Goal: Task Accomplishment & Management: Use online tool/utility

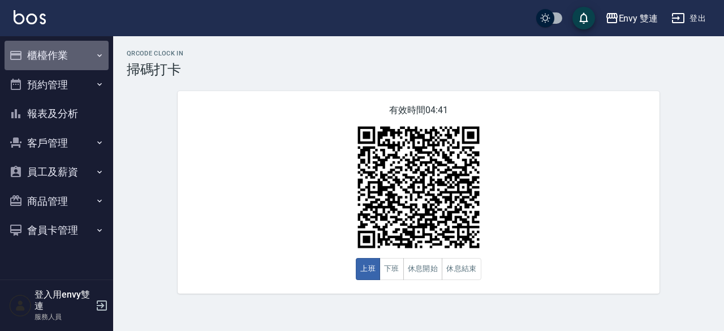
click at [47, 59] on button "櫃檯作業" at bounding box center [57, 55] width 104 height 29
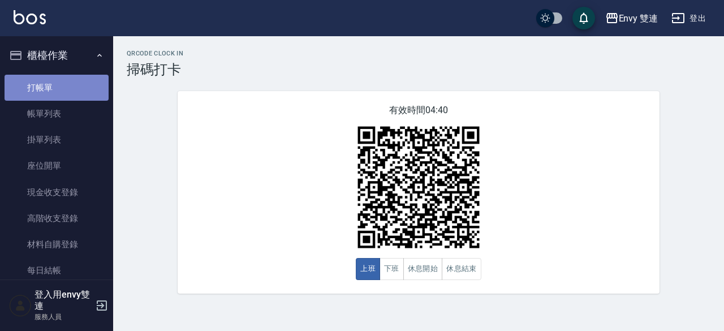
click at [80, 87] on link "打帳單" at bounding box center [57, 88] width 104 height 26
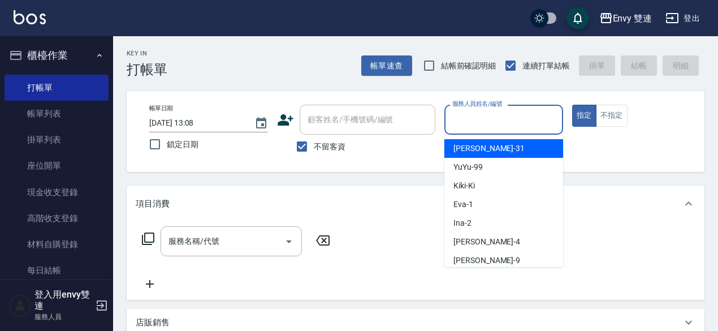
click at [483, 121] on input "服務人員姓名/編號" at bounding box center [503, 120] width 109 height 20
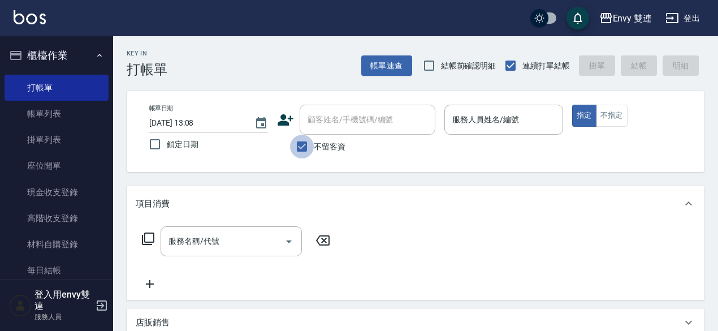
click at [295, 148] on input "不留客資" at bounding box center [302, 147] width 24 height 24
checkbox input "false"
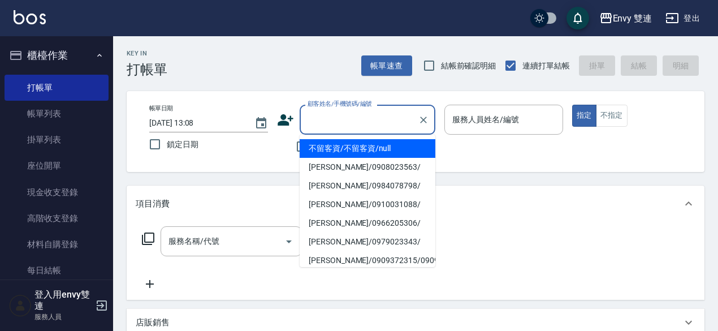
click at [344, 115] on input "顧客姓名/手機號碼/編號" at bounding box center [359, 120] width 109 height 20
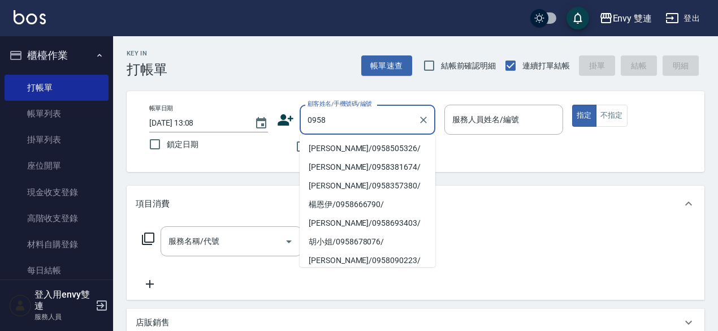
type input "0958"
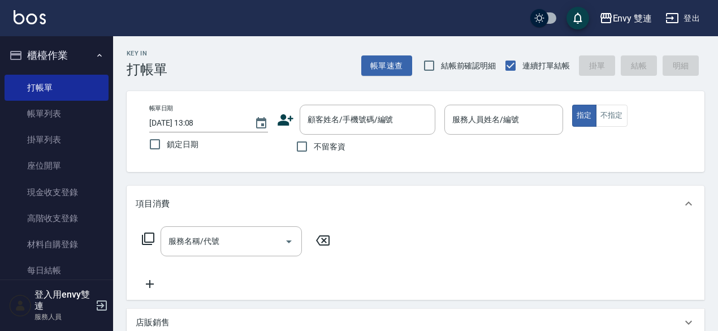
click at [283, 125] on icon at bounding box center [286, 119] width 16 height 11
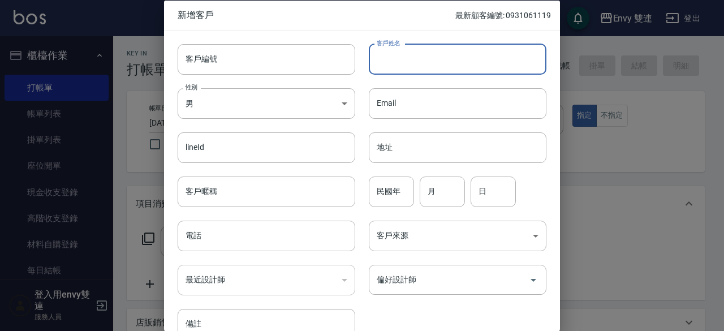
click at [417, 60] on input "客戶姓名" at bounding box center [458, 59] width 178 height 31
type input "[PERSON_NAME]"
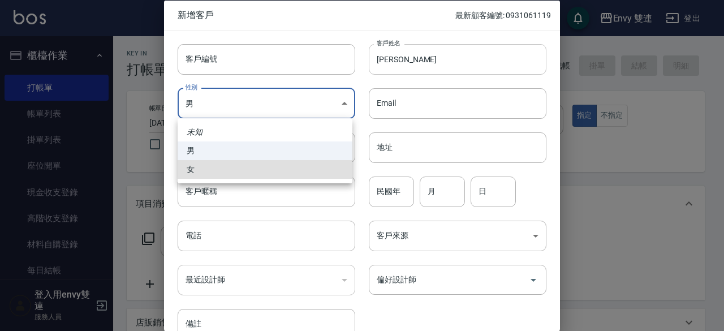
type input "[DEMOGRAPHIC_DATA]"
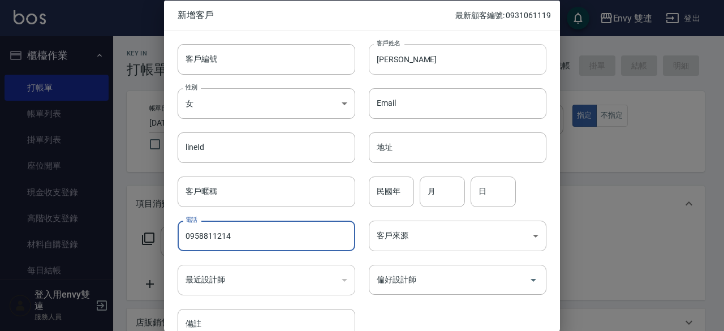
type input "0958811214"
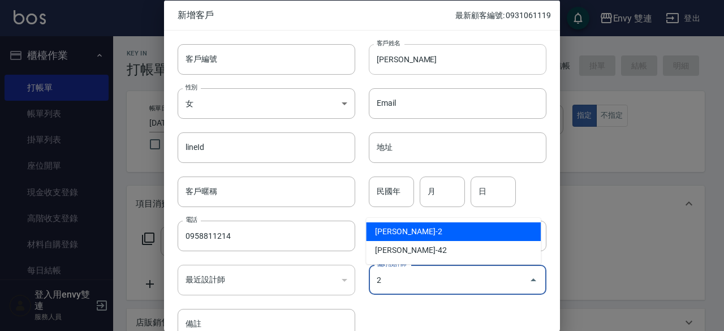
type input "[PERSON_NAME]"
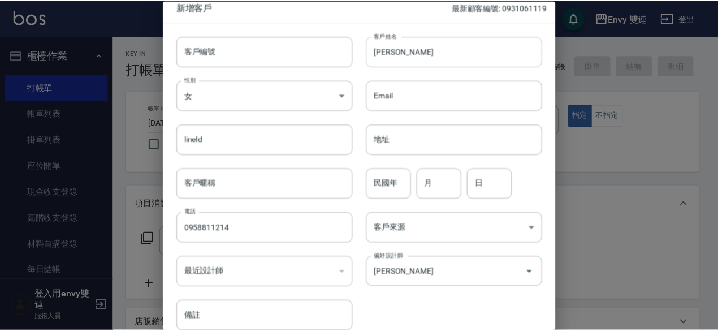
scroll to position [60, 0]
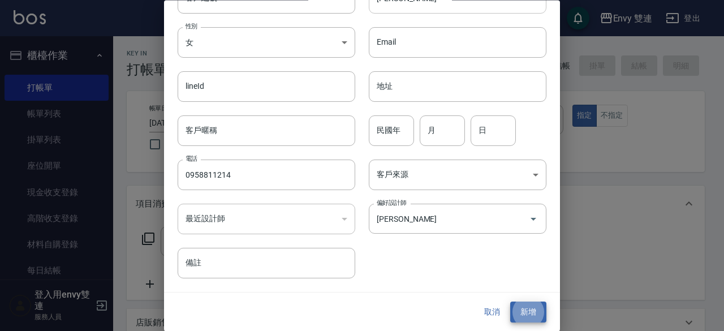
click at [510, 302] on button "新增" at bounding box center [528, 312] width 36 height 21
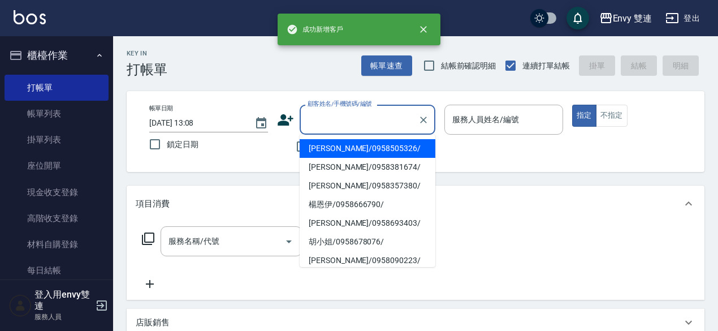
click at [338, 122] on input "顧客姓名/手機號碼/編號" at bounding box center [359, 120] width 109 height 20
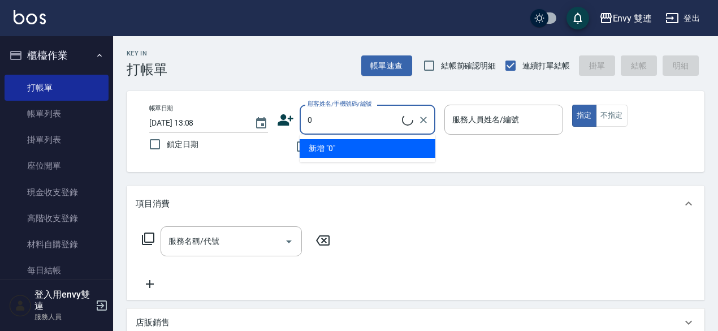
type input "[PERSON_NAME]/0958811214/"
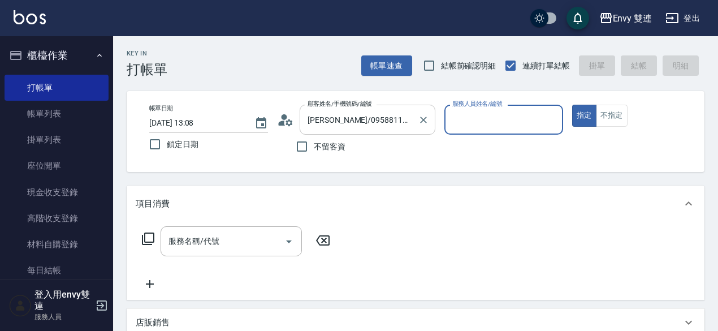
type input "Ina-2"
click at [572, 105] on button "指定" at bounding box center [584, 116] width 24 height 22
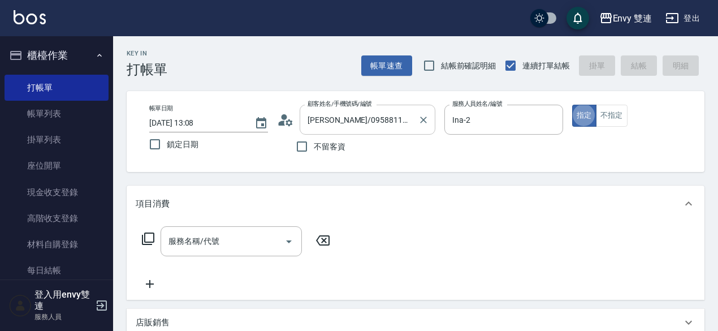
type button "true"
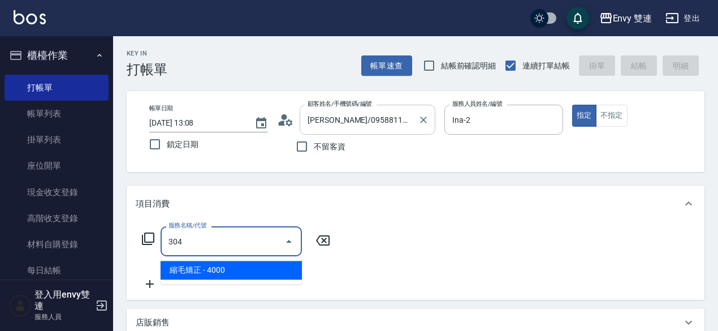
type input "縮毛矯正 (304)"
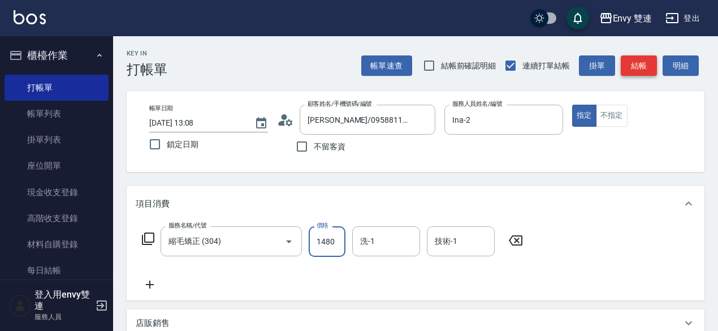
type input "1480"
click at [634, 60] on button "結帳" at bounding box center [639, 65] width 36 height 21
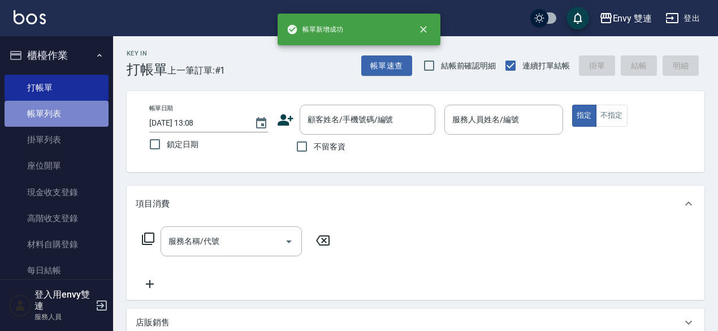
click at [70, 111] on link "帳單列表" at bounding box center [57, 114] width 104 height 26
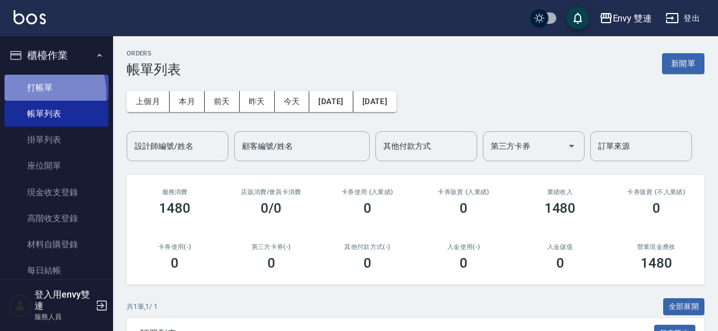
click at [29, 93] on link "打帳單" at bounding box center [57, 88] width 104 height 26
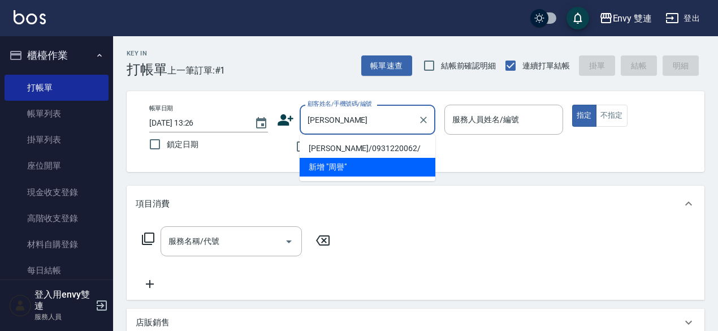
click at [354, 143] on li "[PERSON_NAME]/0931220062/" at bounding box center [368, 148] width 136 height 19
type input "[PERSON_NAME]/0931220062/"
type input "Zoe-9"
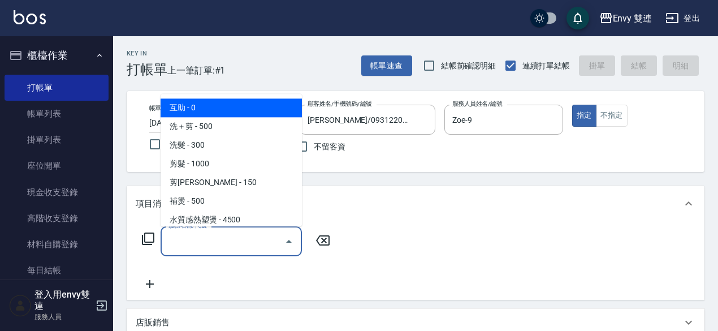
click at [246, 233] on input "服務名稱/代號" at bounding box center [223, 241] width 114 height 20
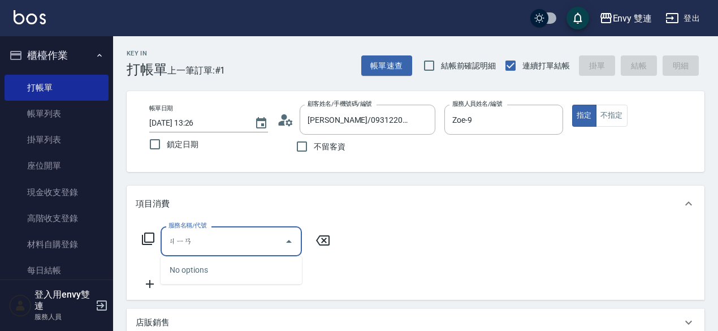
type input "檢"
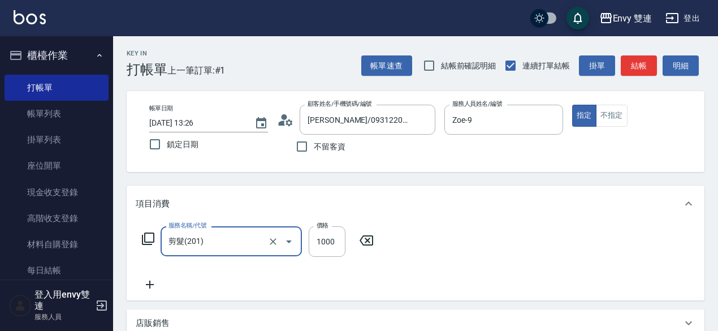
type input "剪髮(201)"
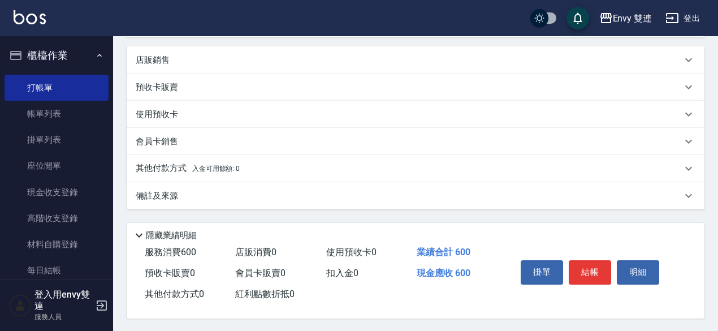
scroll to position [268, 0]
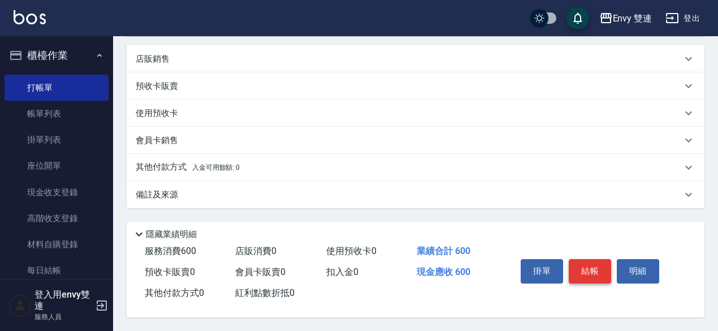
type input "600"
click at [589, 269] on button "結帳" at bounding box center [590, 271] width 42 height 24
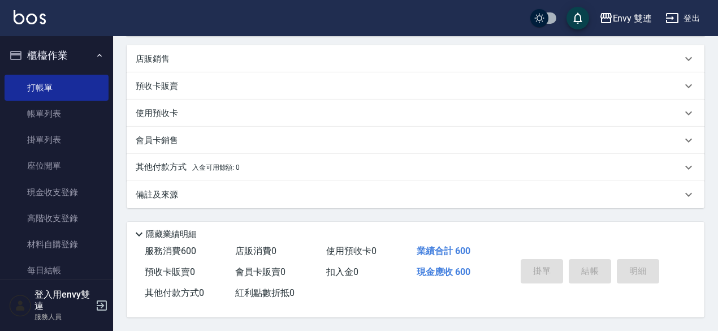
type input "[DATE] 13:27"
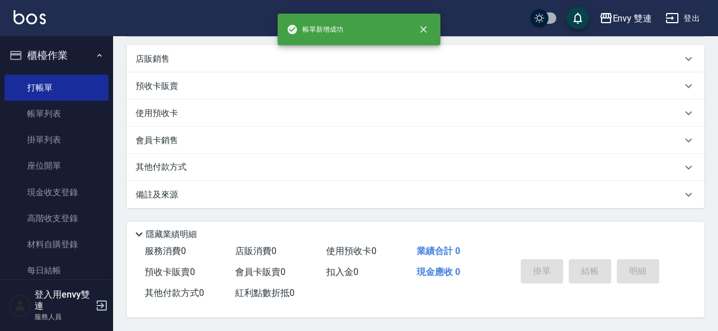
scroll to position [0, 0]
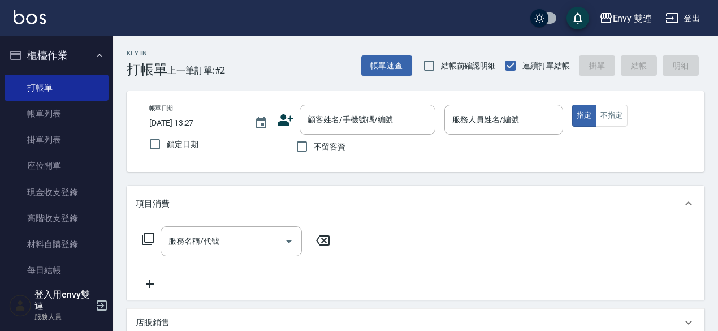
click at [599, 280] on div "服務名稱/代號 服務名稱/代號" at bounding box center [416, 261] width 578 height 78
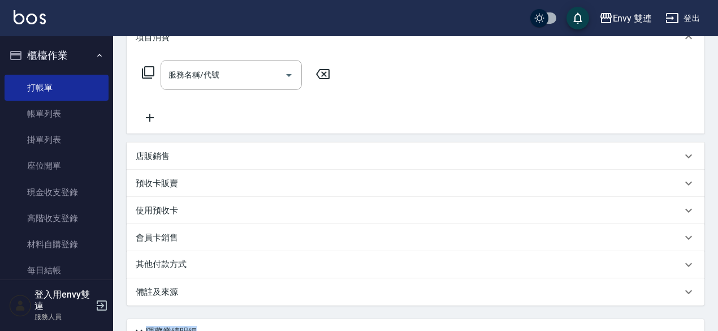
scroll to position [267, 0]
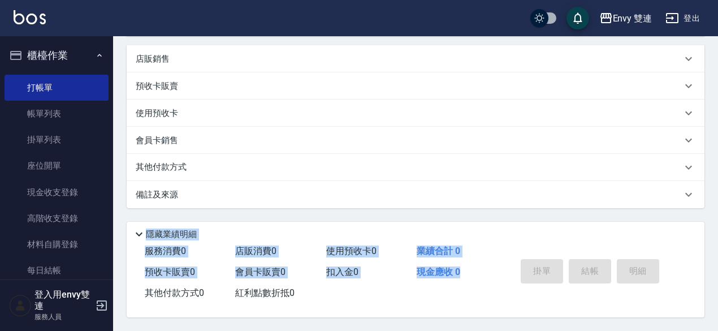
drag, startPoint x: 595, startPoint y: 297, endPoint x: 488, endPoint y: 357, distance: 122.5
click at [488, 330] on html "Envy 雙連 登出 櫃檯作業 打帳單 帳單列表 掛單列表 座位開單 現金收支登錄 高階收支登錄 材料自購登錄 每日結帳 排班表 掃碼打卡 預約管理 預約管理…" at bounding box center [359, 34] width 718 height 594
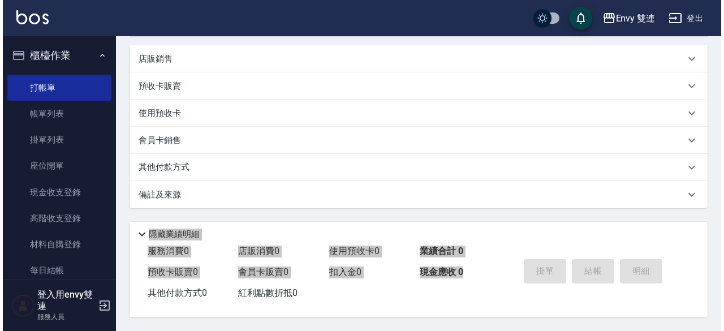
scroll to position [0, 0]
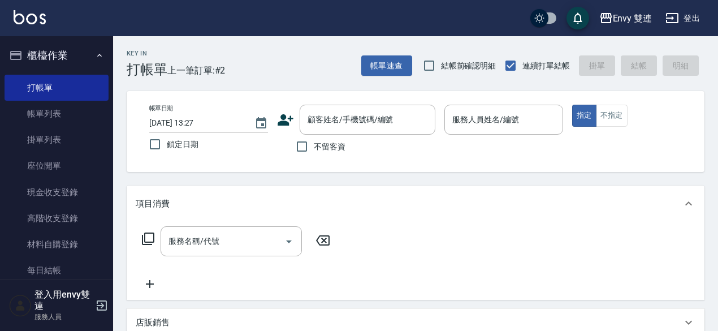
drag, startPoint x: 295, startPoint y: 132, endPoint x: 283, endPoint y: 128, distance: 13.1
click at [283, 128] on div "顧客姓名/手機號碼/編號 顧客姓名/手機號碼/編號" at bounding box center [356, 120] width 158 height 30
click at [283, 128] on icon at bounding box center [285, 119] width 17 height 17
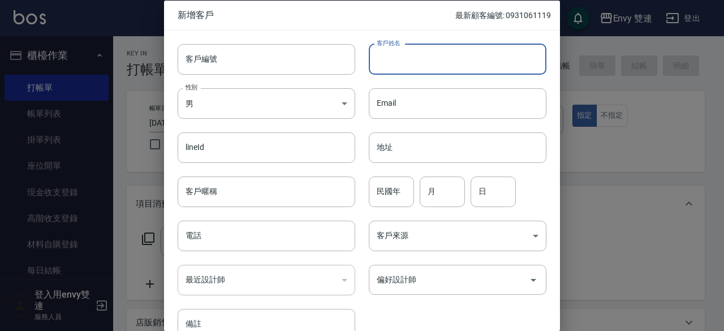
drag, startPoint x: 398, startPoint y: 74, endPoint x: 406, endPoint y: 40, distance: 34.8
click at [406, 40] on div "客戶編號 客戶編號 客戶姓名 客戶姓名 性別 男 [DEMOGRAPHIC_DATA] 性別 Email Email lineId lineId 地址 地址 …" at bounding box center [355, 184] width 382 height 309
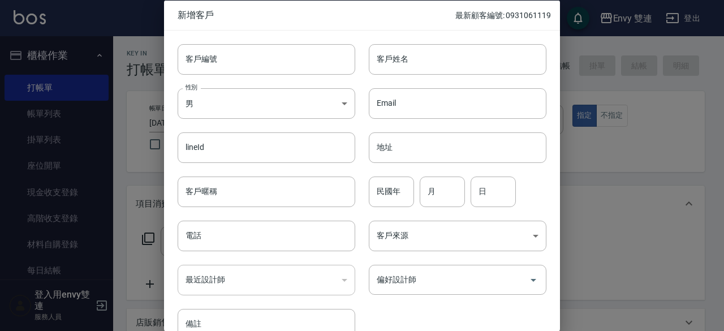
click at [406, 40] on div "客戶姓名 客戶姓名" at bounding box center [450, 52] width 191 height 44
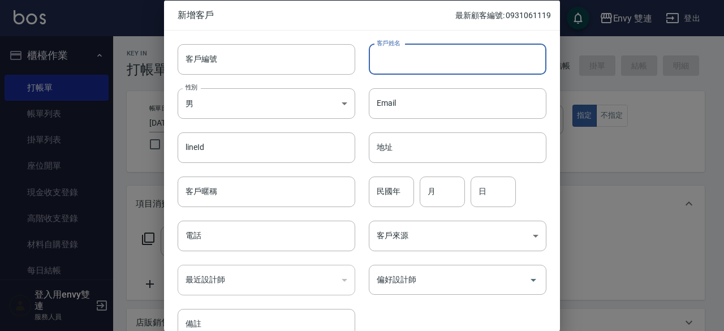
click at [435, 69] on input "客戶姓名" at bounding box center [458, 59] width 178 height 31
type input "胡小姐"
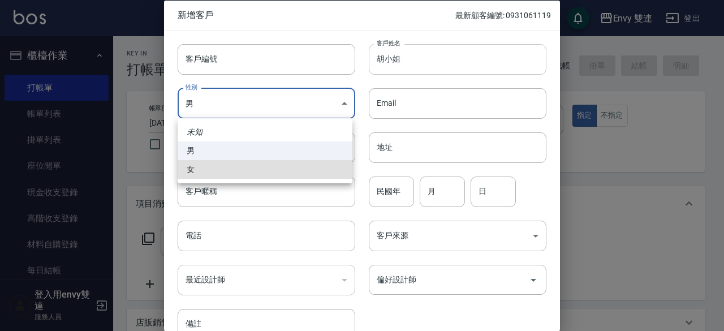
type input "[DEMOGRAPHIC_DATA]"
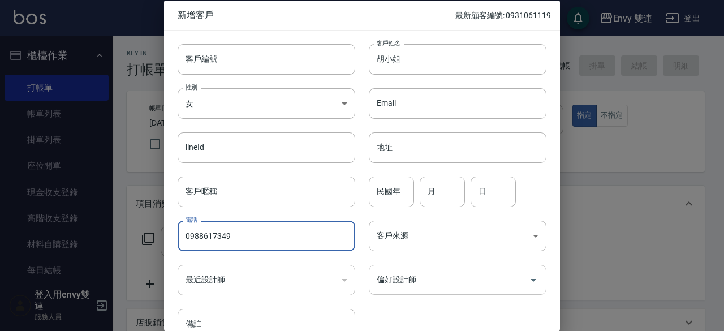
type input "0988617349"
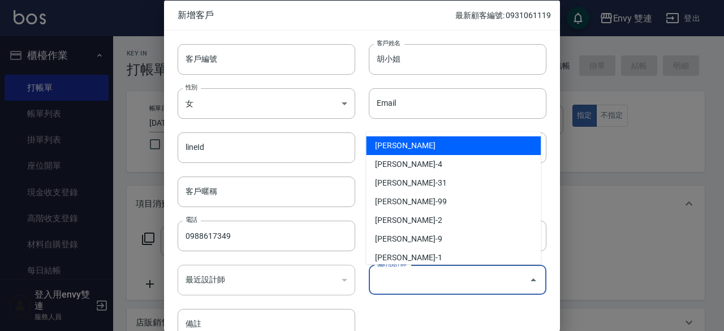
click at [435, 271] on input "偏好設計師" at bounding box center [449, 280] width 150 height 20
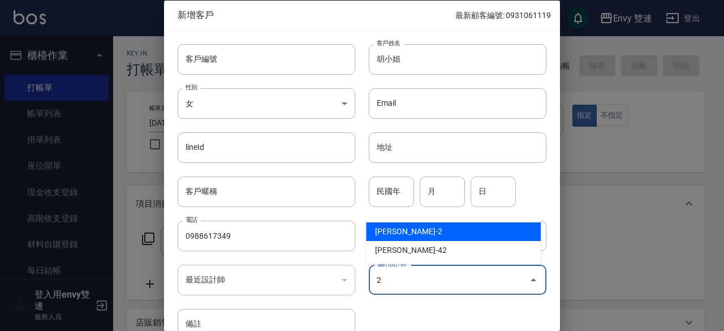
type input "[PERSON_NAME]"
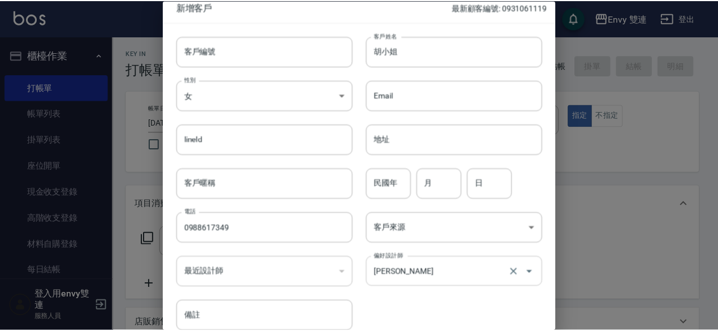
scroll to position [60, 0]
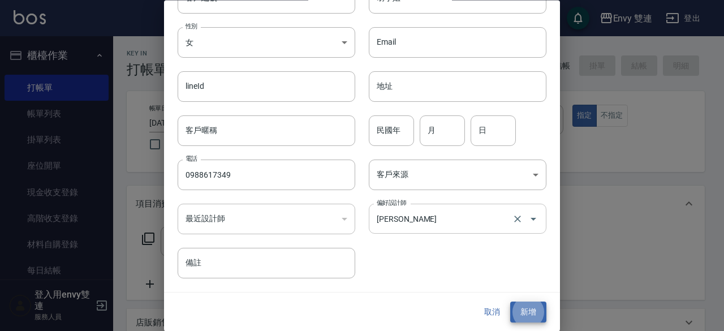
click at [510, 302] on button "新增" at bounding box center [528, 312] width 36 height 21
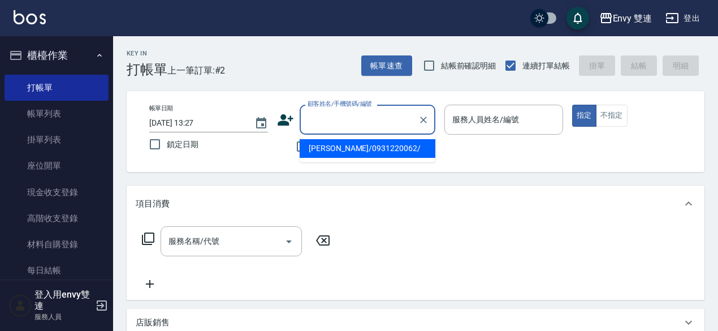
click at [347, 125] on input "顧客姓名/手機號碼/編號" at bounding box center [359, 120] width 109 height 20
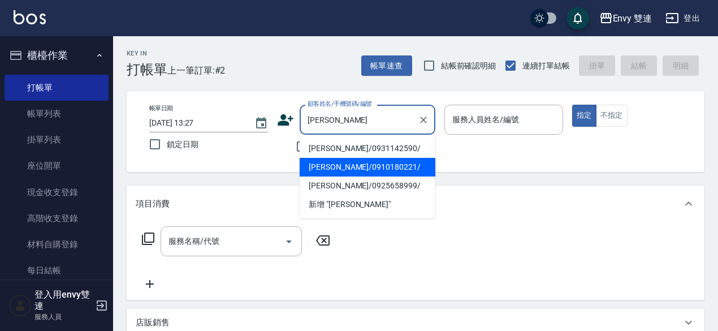
click at [374, 169] on li "[PERSON_NAME]/0910180221/" at bounding box center [368, 167] width 136 height 19
type input "[PERSON_NAME]/0910180221/"
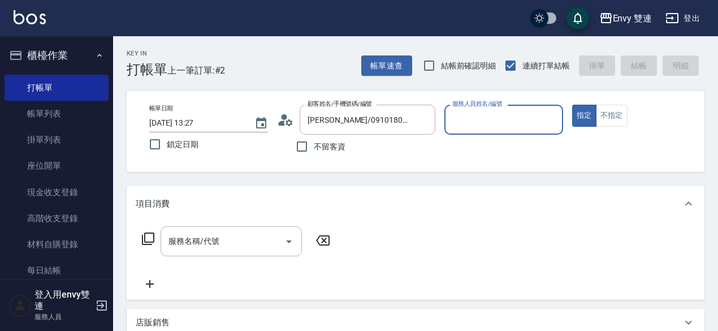
type input "Zoe-9"
click at [572, 105] on button "指定" at bounding box center [584, 116] width 24 height 22
type button "true"
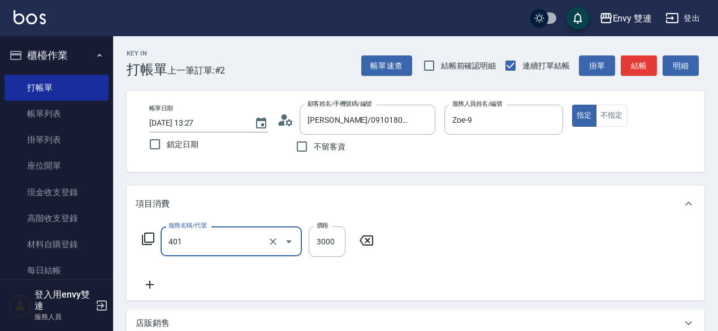
type input "染髮(401)"
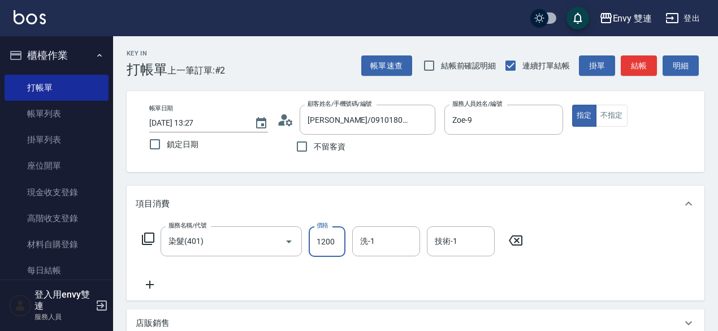
type input "1200"
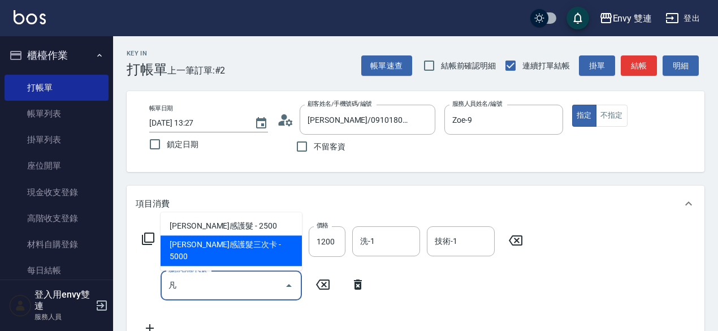
click at [277, 260] on span "[PERSON_NAME]感護髮三次卡 - 5000" at bounding box center [231, 250] width 141 height 31
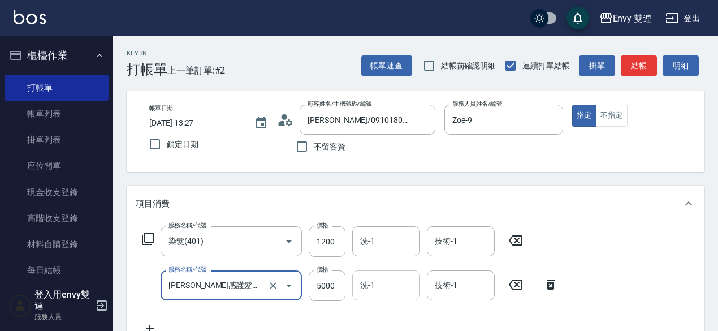
type input "[PERSON_NAME]感護髮三次卡(506)"
click at [387, 287] on input "洗-1" at bounding box center [386, 285] width 58 height 20
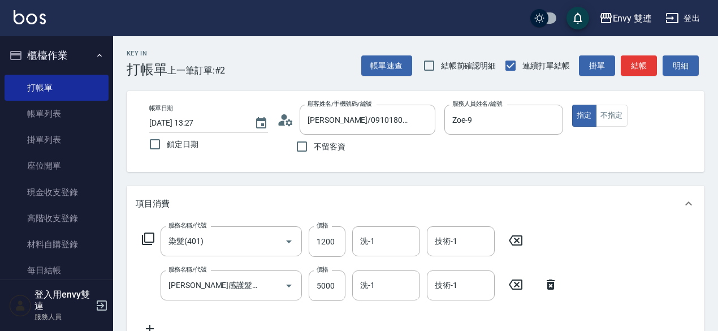
click at [445, 318] on div "服務名稱/代號 染髮(401) 服務名稱/代號 價格 1200 價格 洗-1 洗-1 技術-1 技術-1 服務名稱/代號 [PERSON_NAME]感護髮三次…" at bounding box center [350, 280] width 429 height 109
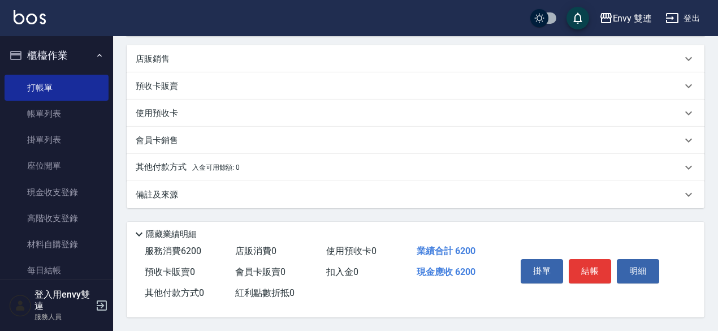
scroll to position [312, 0]
click at [591, 261] on button "結帳" at bounding box center [590, 271] width 42 height 24
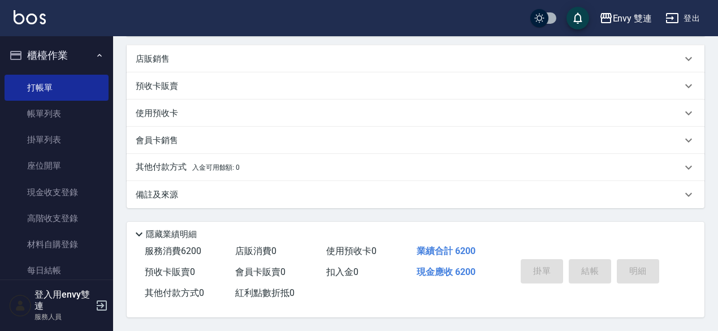
type input "[DATE] 13:47"
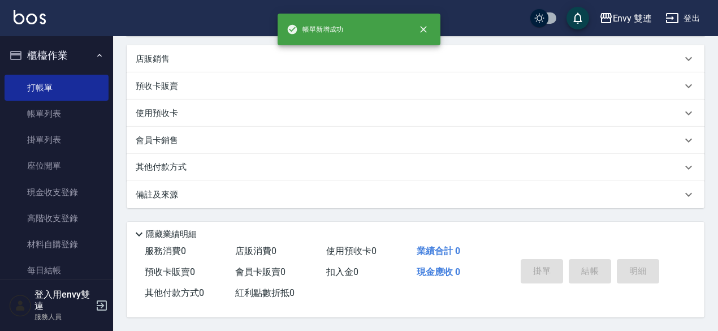
scroll to position [0, 0]
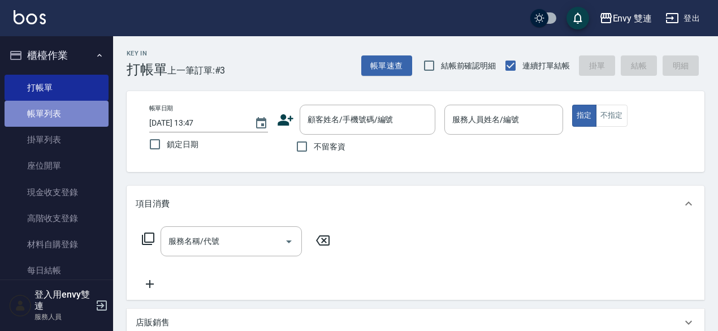
click at [72, 101] on link "帳單列表" at bounding box center [57, 114] width 104 height 26
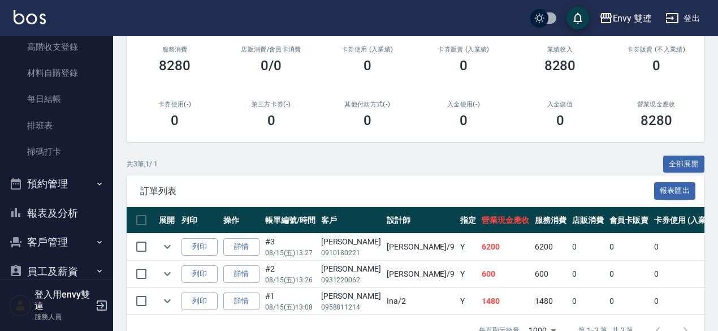
scroll to position [172, 0]
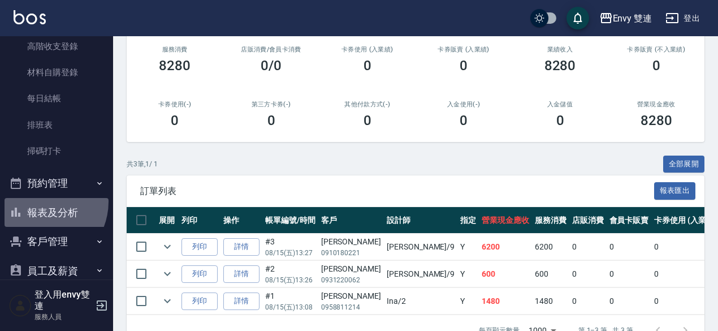
click at [38, 201] on button "報表及分析" at bounding box center [57, 212] width 104 height 29
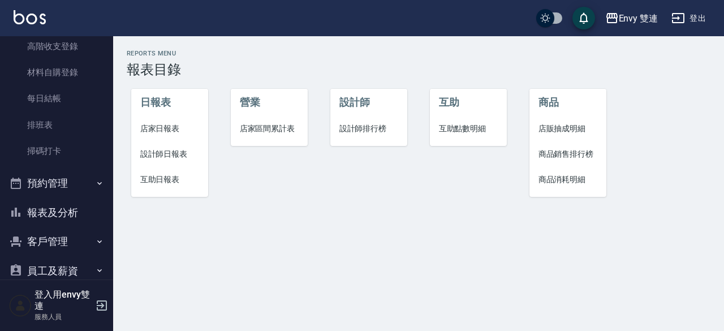
click at [168, 149] on span "設計師日報表" at bounding box center [169, 154] width 59 height 12
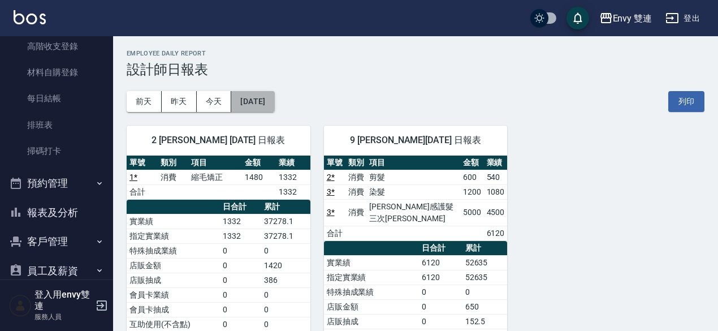
click at [254, 110] on button "[DATE]" at bounding box center [252, 101] width 43 height 21
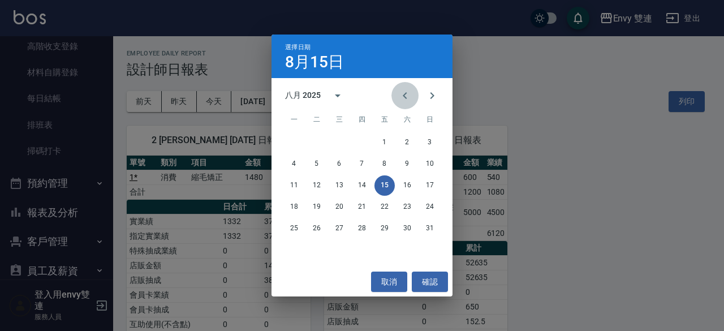
click at [404, 98] on icon "Previous month" at bounding box center [405, 96] width 14 height 14
click at [311, 181] on button "15" at bounding box center [316, 185] width 20 height 20
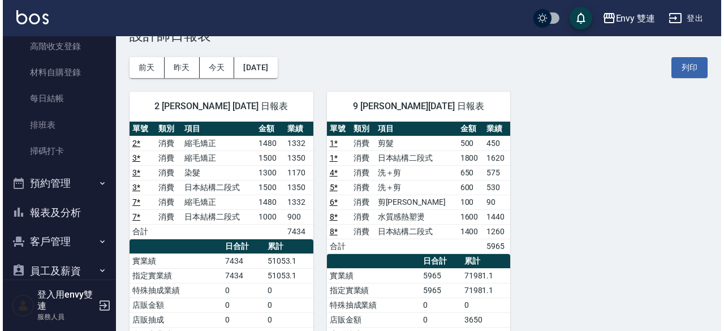
scroll to position [36, 0]
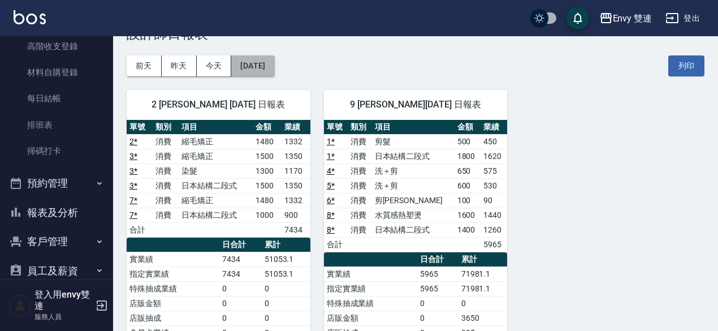
click at [267, 66] on button "[DATE]" at bounding box center [252, 65] width 43 height 21
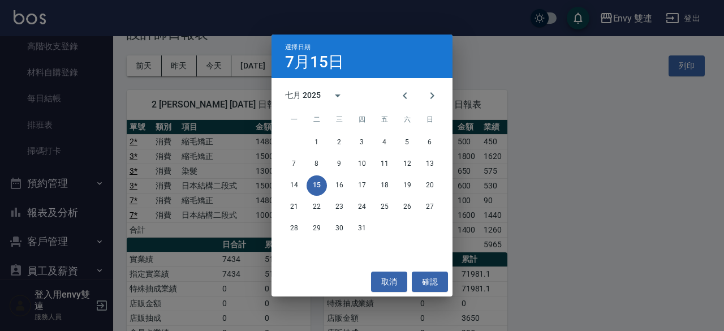
click at [211, 207] on div "選擇日期 [DATE] 七月 2025 一 二 三 四 五 六 日 1 2 3 4 5 6 7 8 9 10 11 12 13 14 15 16 17 18 …" at bounding box center [362, 165] width 724 height 331
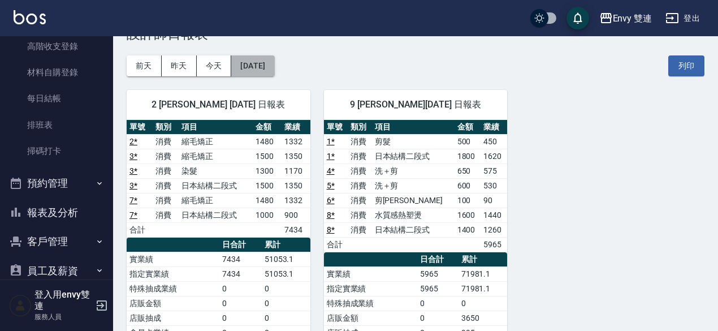
click at [274, 60] on button "[DATE]" at bounding box center [252, 65] width 43 height 21
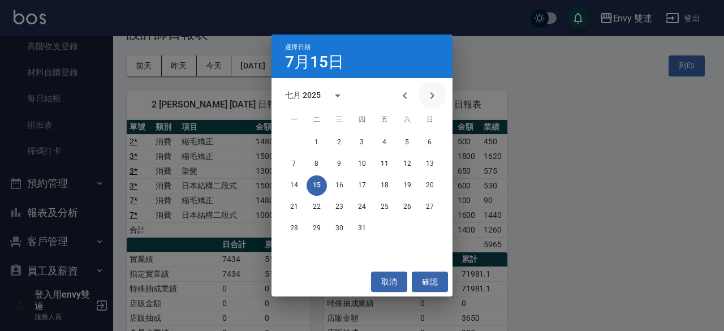
click at [429, 94] on icon "Next month" at bounding box center [432, 96] width 14 height 14
click at [382, 180] on button "15" at bounding box center [384, 185] width 20 height 20
